Goal: Task Accomplishment & Management: Manage account settings

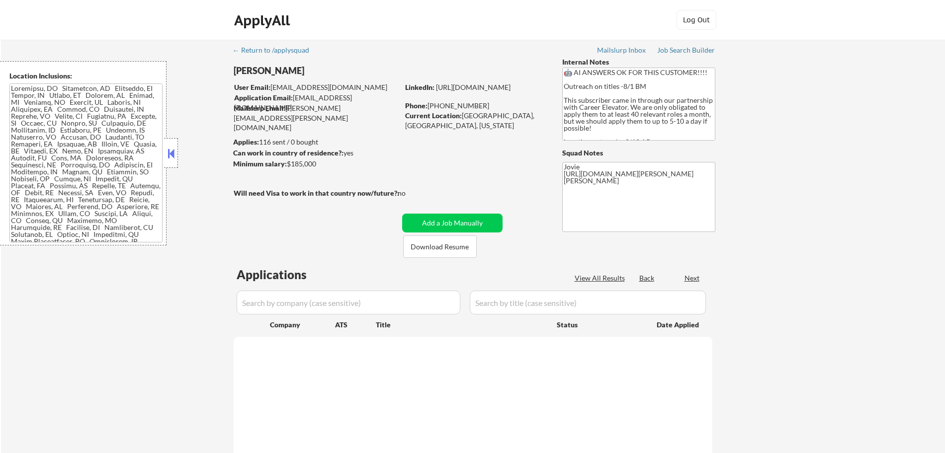
select select ""pending""
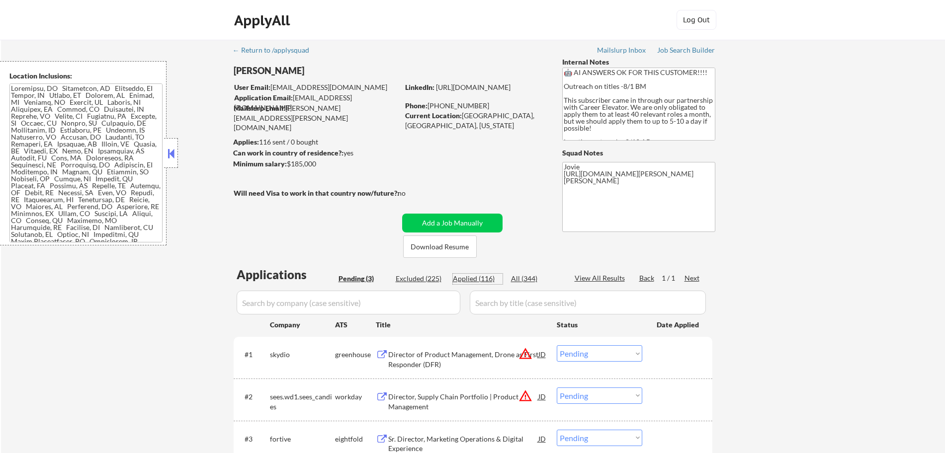
click at [472, 281] on div "Applied (116)" at bounding box center [478, 279] width 50 height 10
select select ""applied""
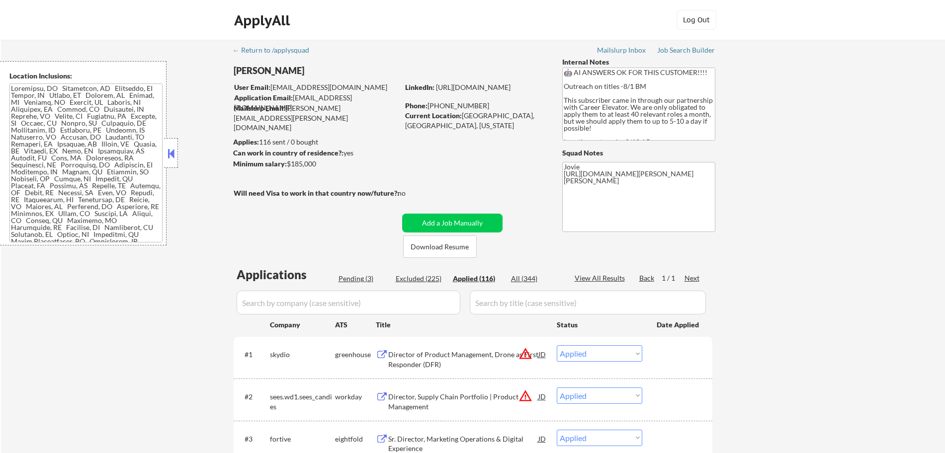
select select ""applied""
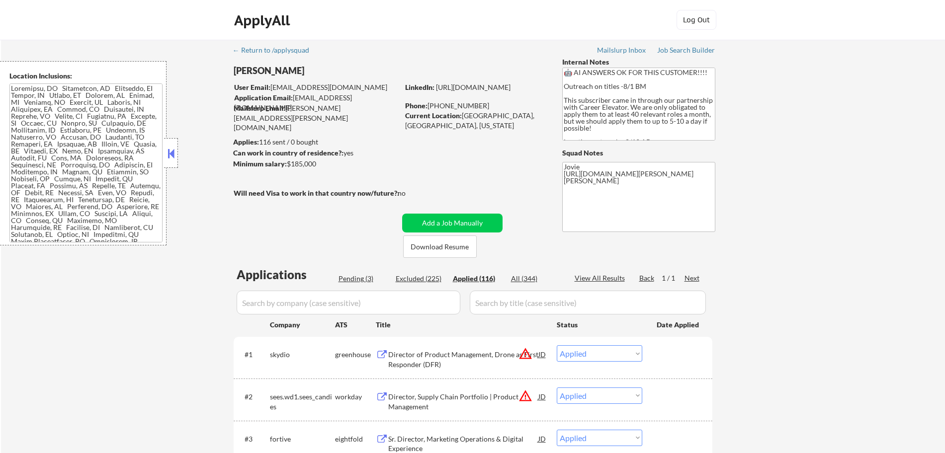
select select ""applied""
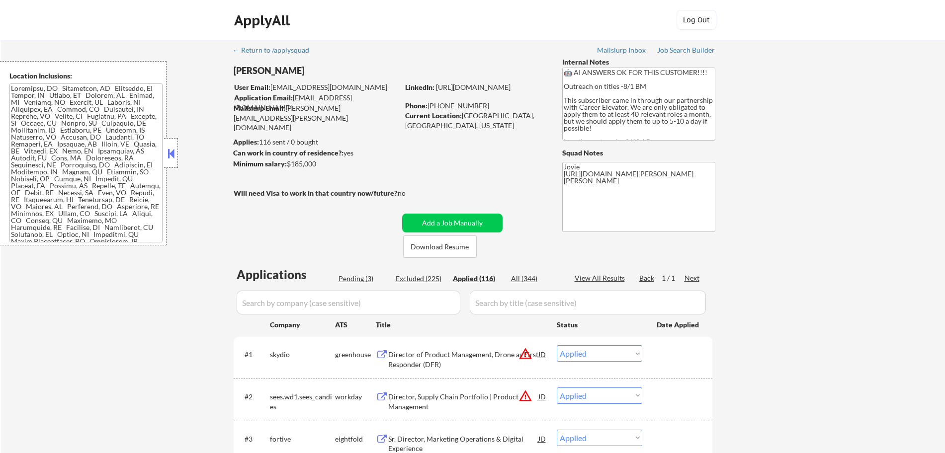
select select ""applied""
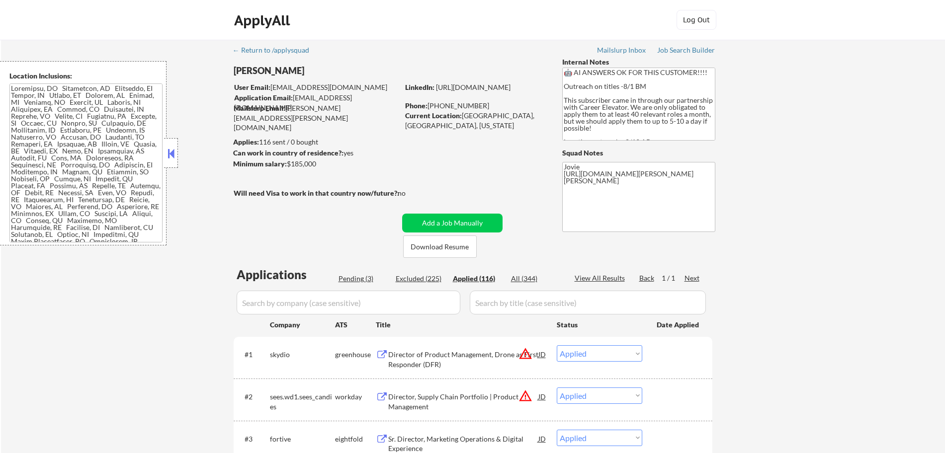
select select ""applied""
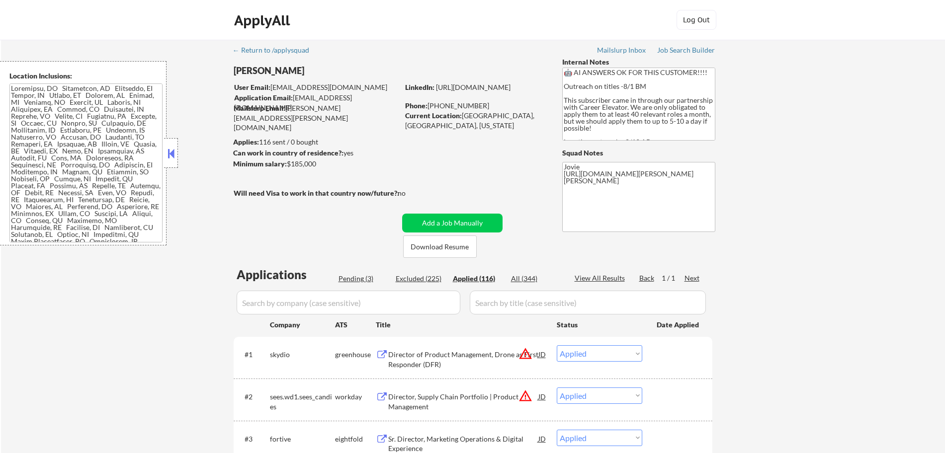
select select ""applied""
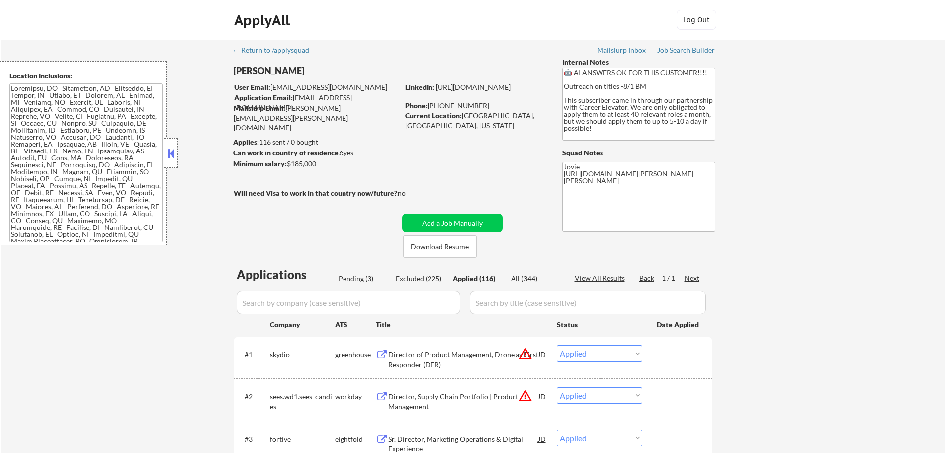
select select ""applied""
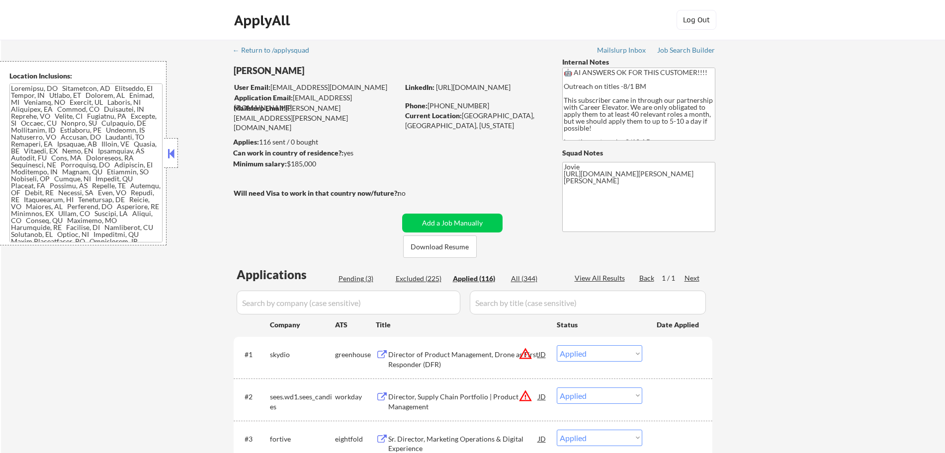
select select ""applied""
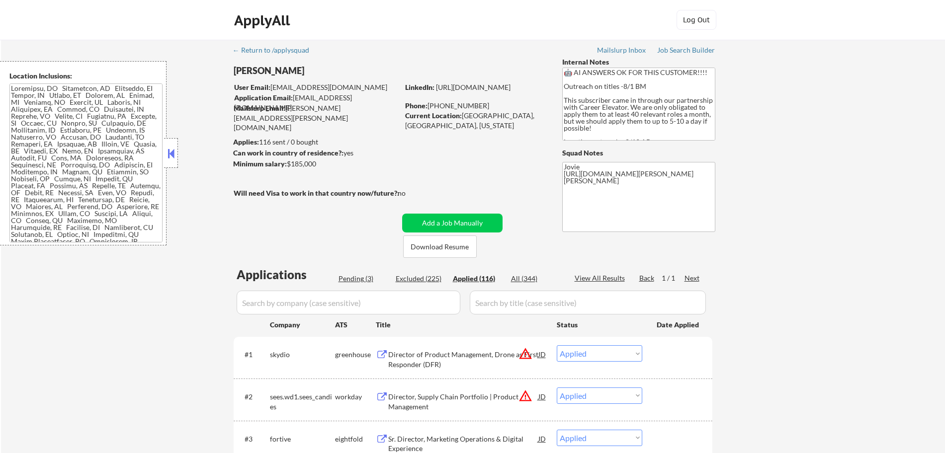
select select ""applied""
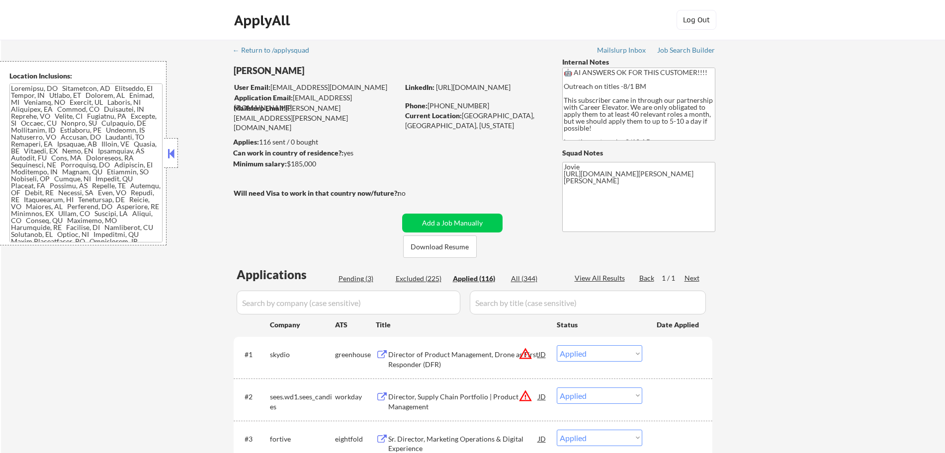
select select ""applied""
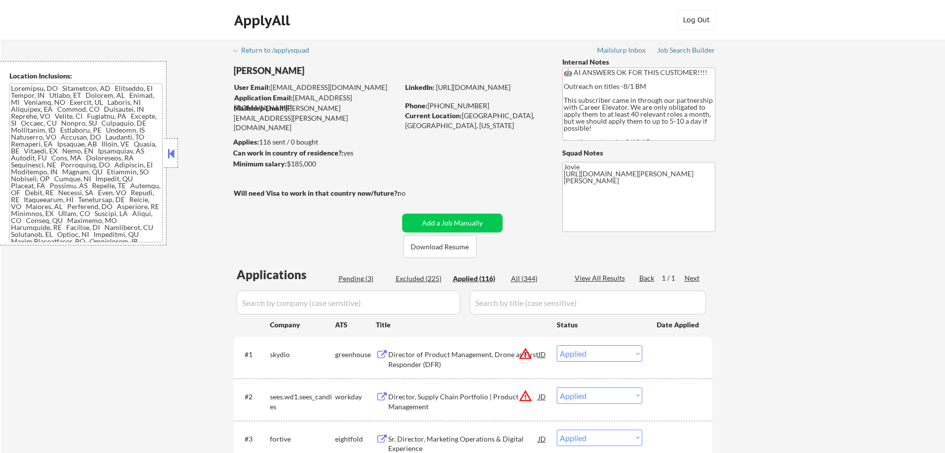
select select ""applied""
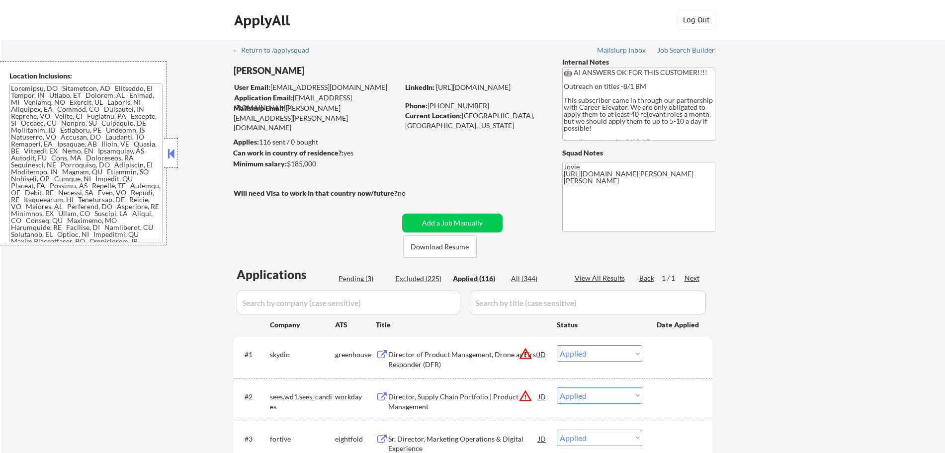
select select ""applied""
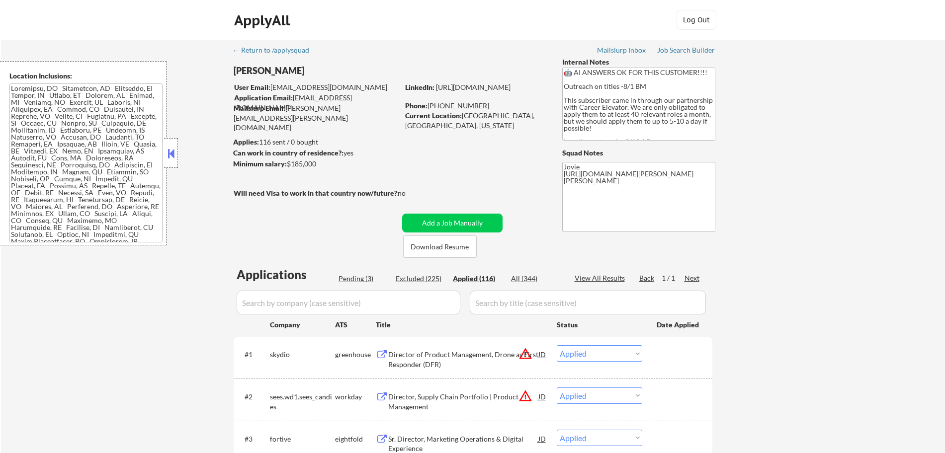
select select ""applied""
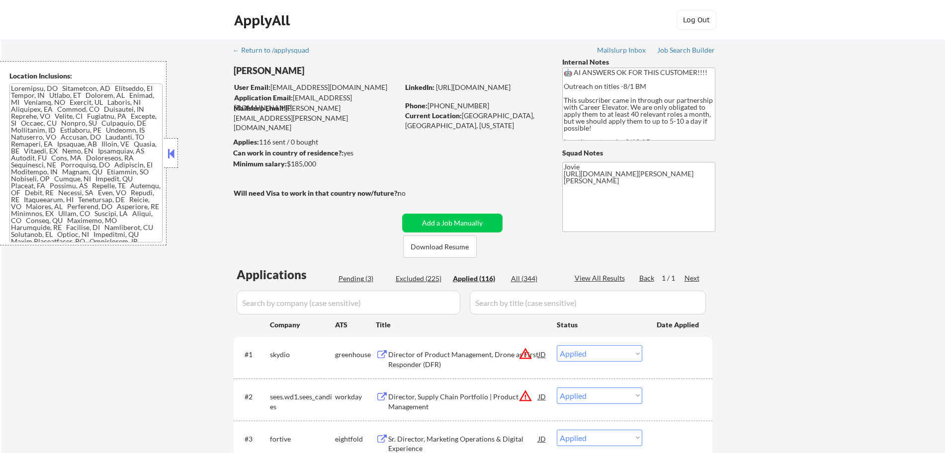
select select ""applied""
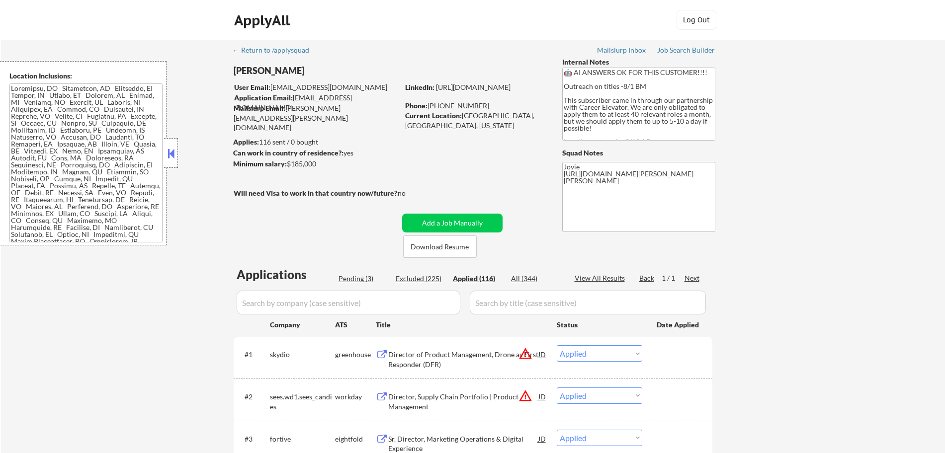
select select ""applied""
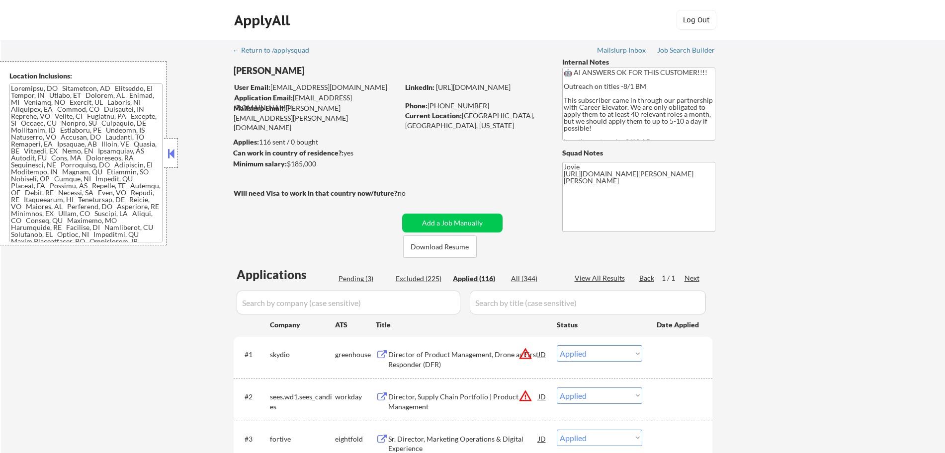
select select ""applied""
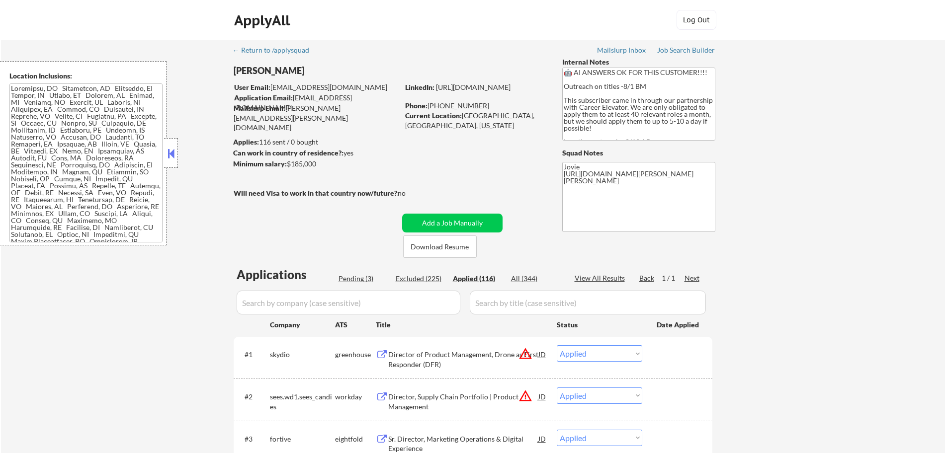
select select ""applied""
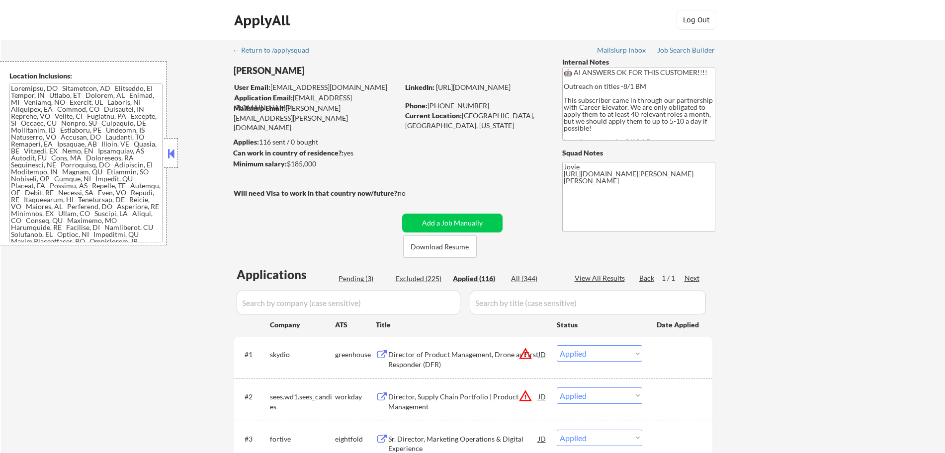
select select ""applied""
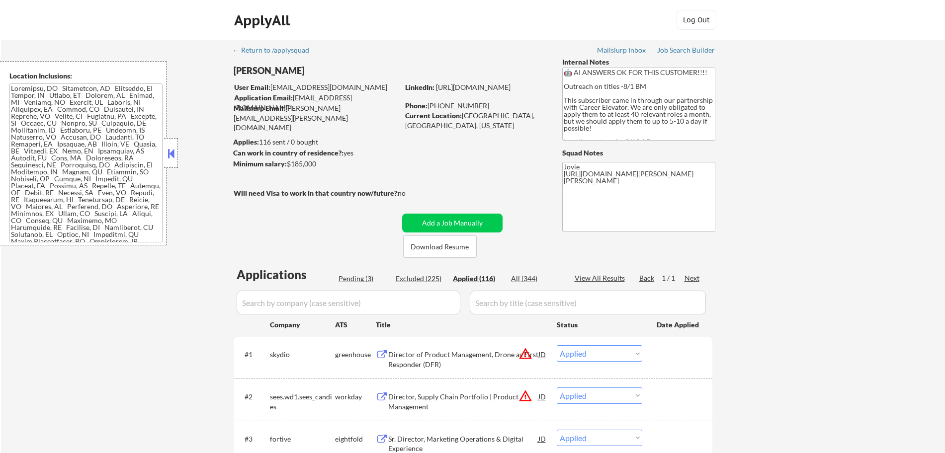
select select ""applied""
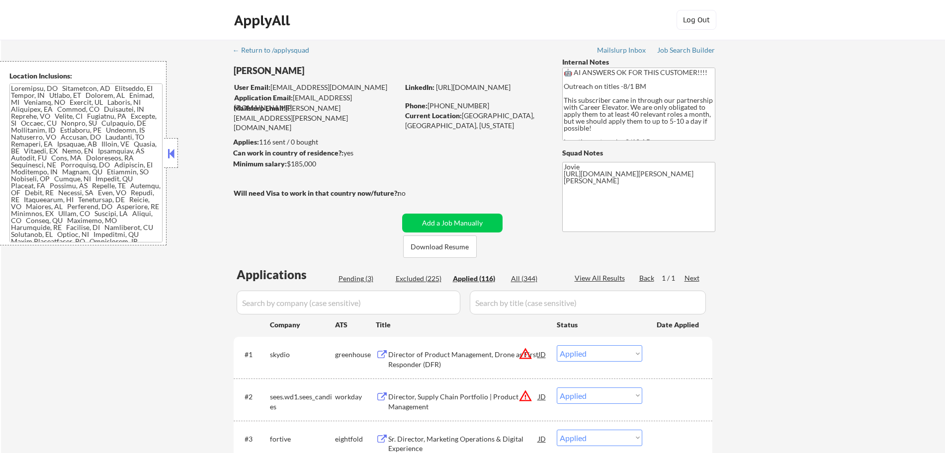
select select ""applied""
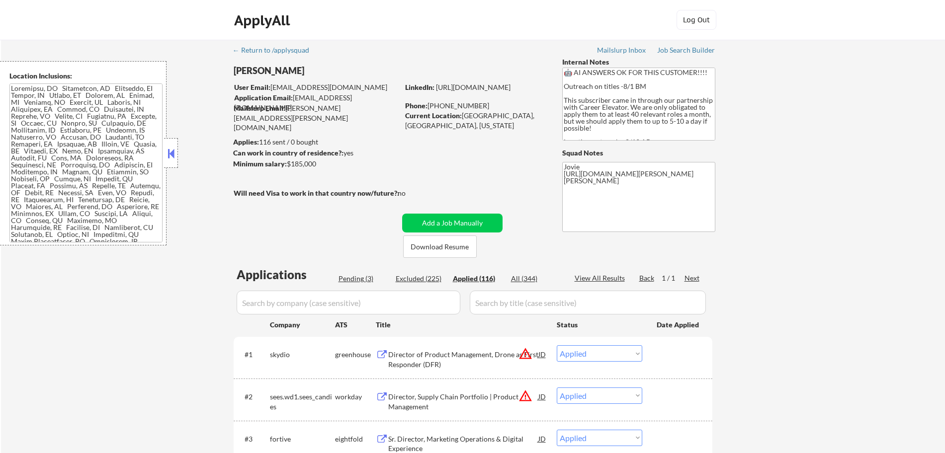
select select ""applied""
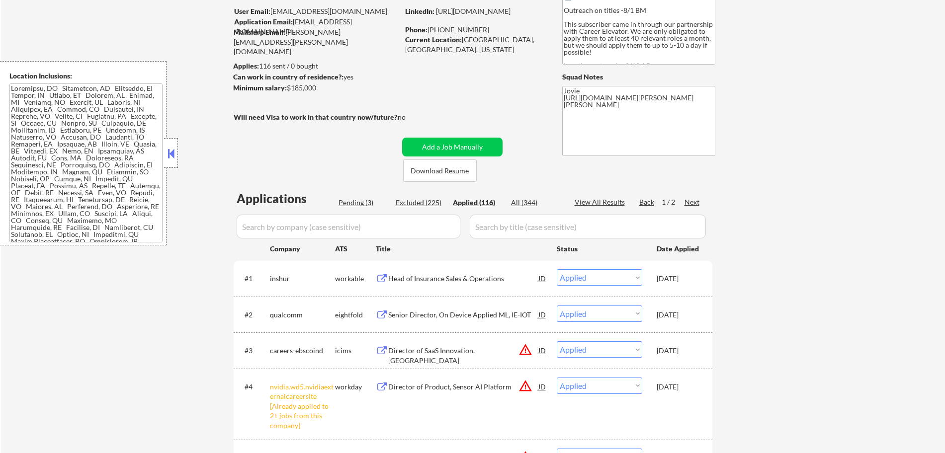
scroll to position [59, 0]
